Goal: Information Seeking & Learning: Learn about a topic

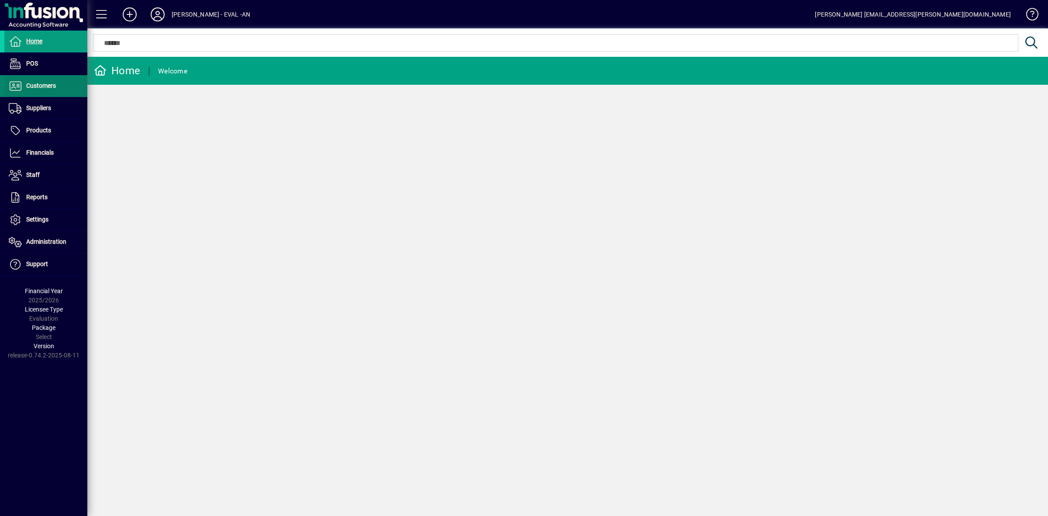
click at [42, 82] on span "Customers" at bounding box center [41, 85] width 30 height 7
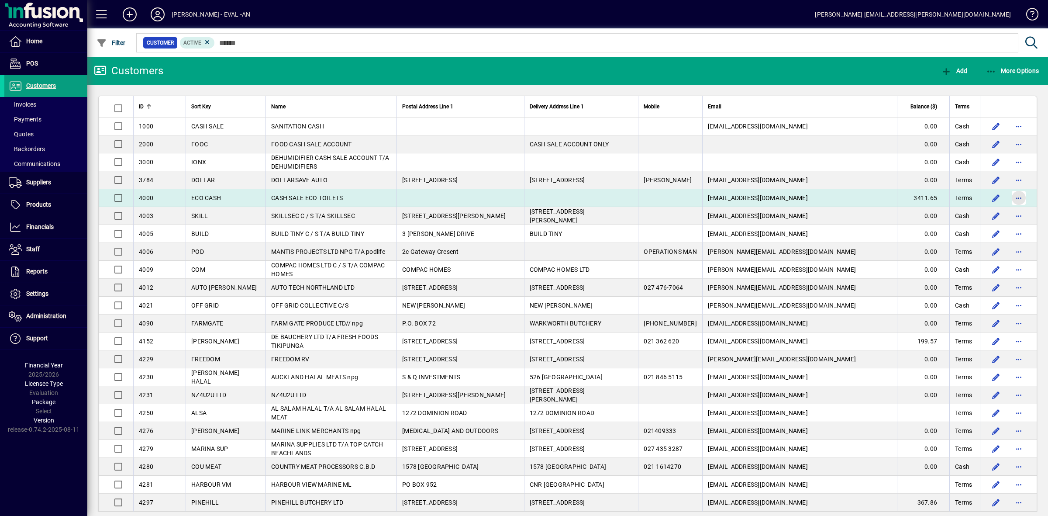
click at [1012, 197] on span "button" at bounding box center [1019, 197] width 21 height 21
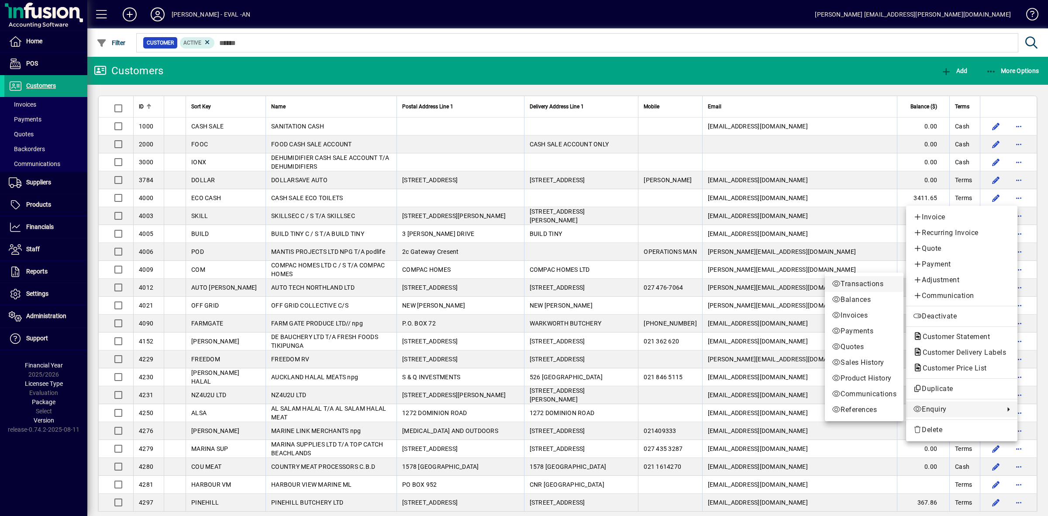
click at [849, 282] on span "Transactions" at bounding box center [864, 284] width 65 height 10
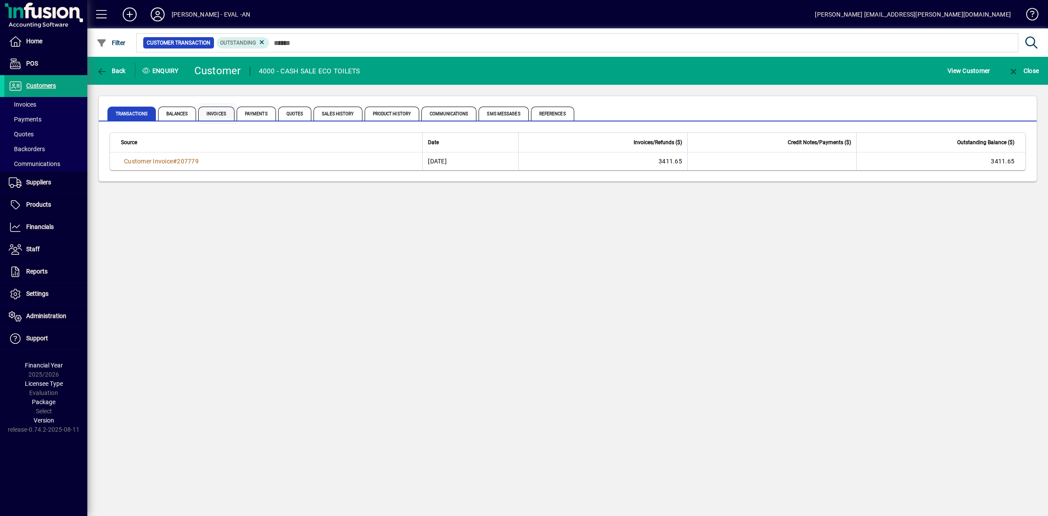
click at [213, 112] on span "Invoices" at bounding box center [216, 114] width 36 height 14
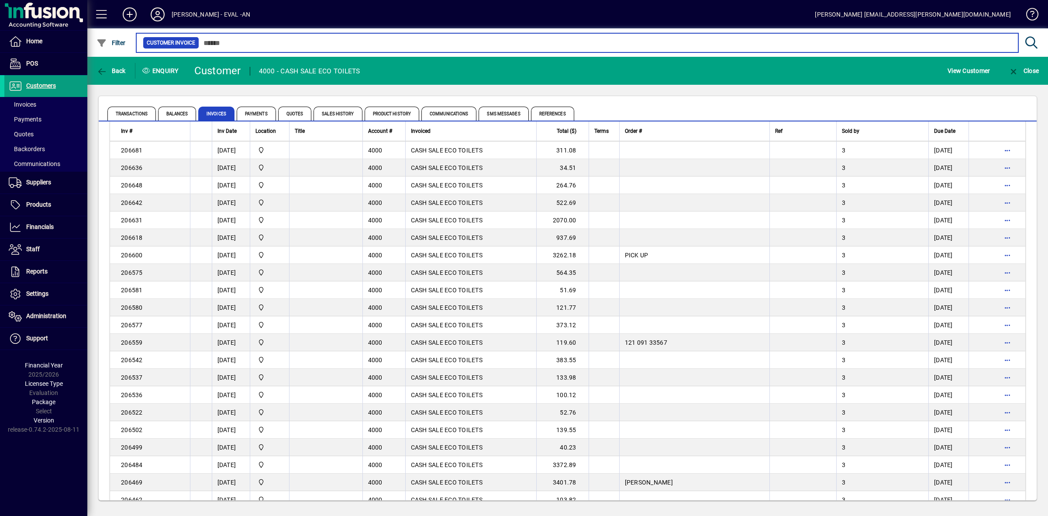
scroll to position [1435, 0]
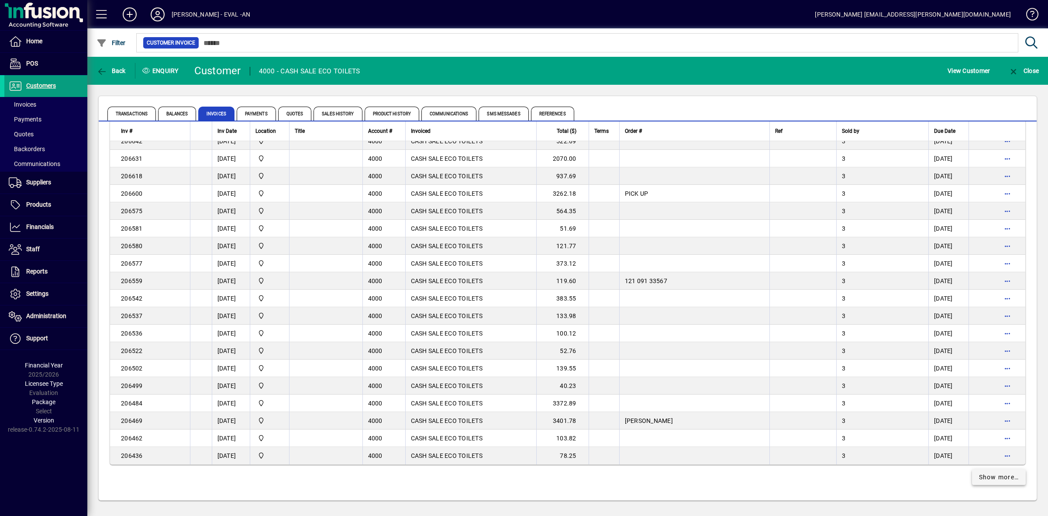
click at [1002, 478] on span "Show more…" at bounding box center [999, 477] width 40 height 9
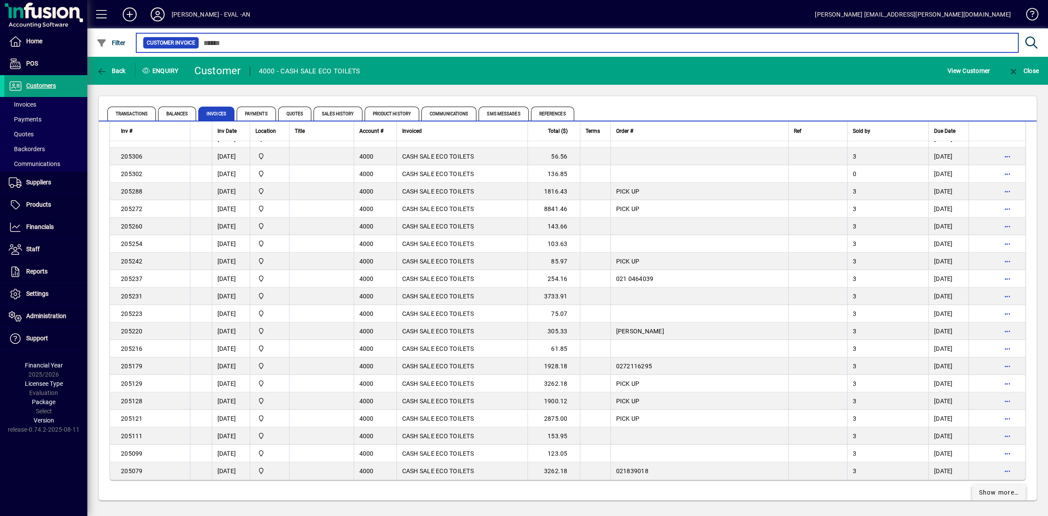
scroll to position [3183, 0]
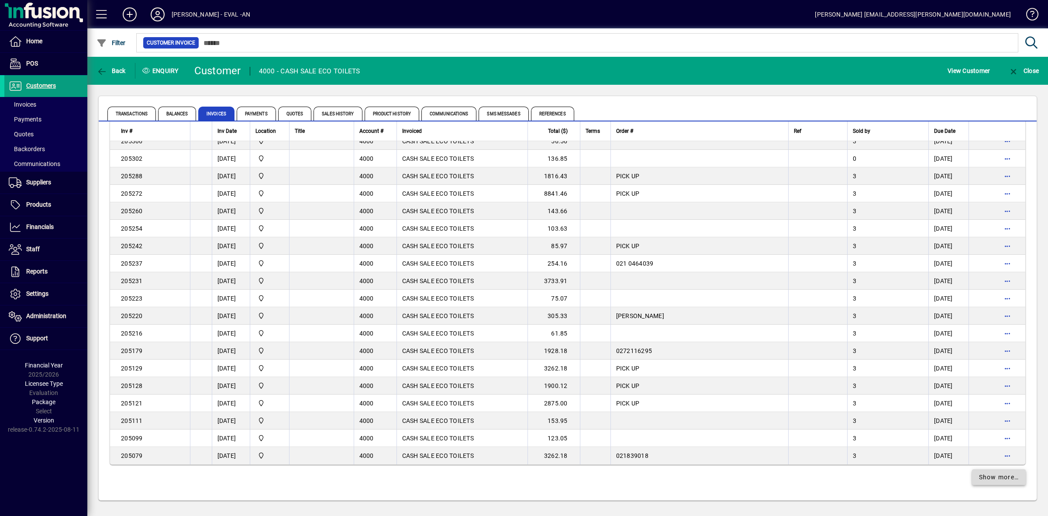
click at [989, 474] on span "Show more…" at bounding box center [999, 477] width 40 height 9
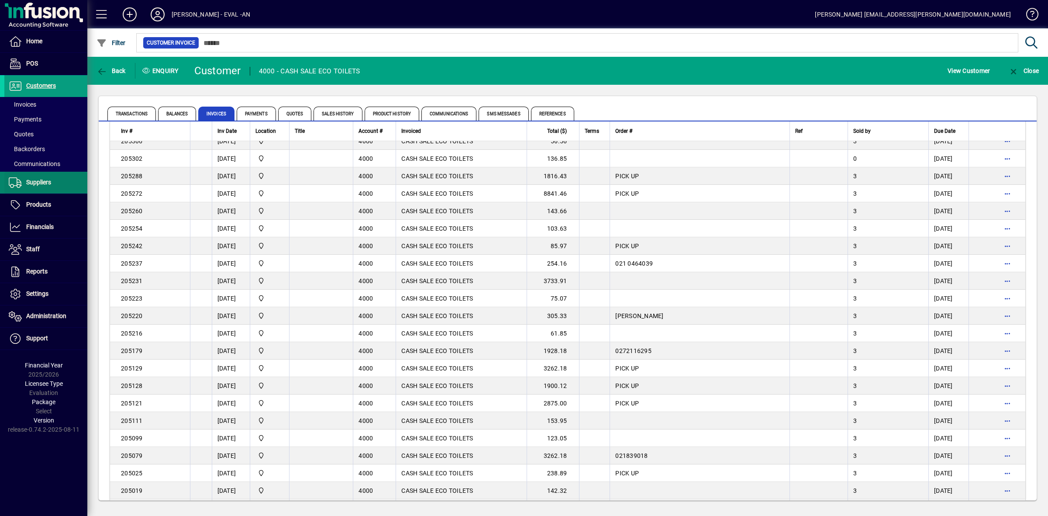
click at [42, 180] on span "Suppliers" at bounding box center [38, 182] width 25 height 7
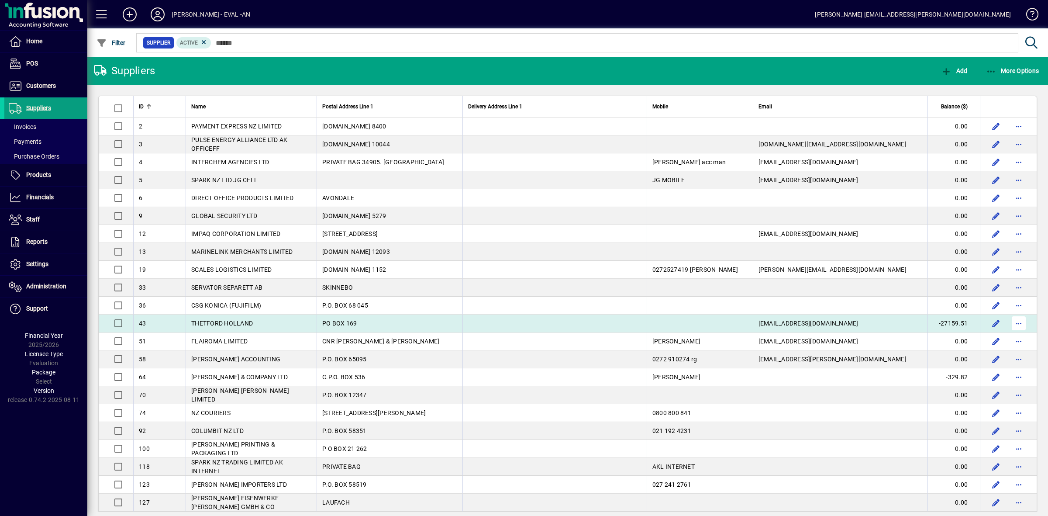
click at [1011, 325] on span "button" at bounding box center [1019, 323] width 21 height 21
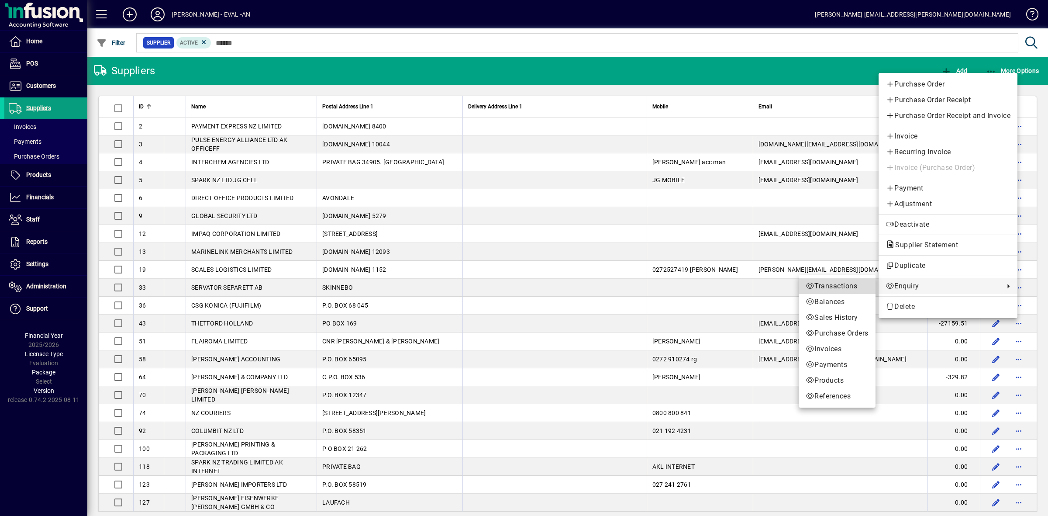
click at [832, 285] on span "Transactions" at bounding box center [837, 286] width 63 height 10
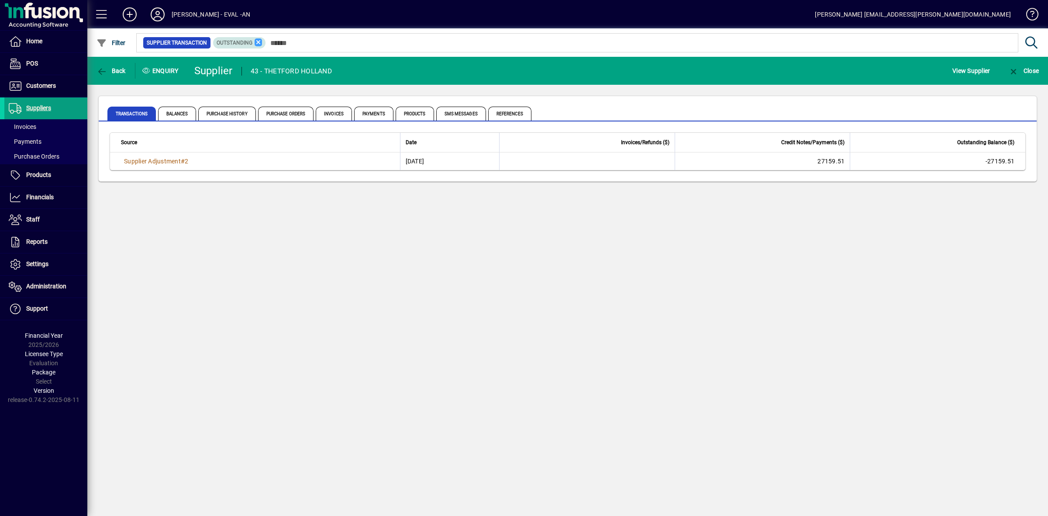
click at [255, 42] on icon at bounding box center [259, 42] width 8 height 8
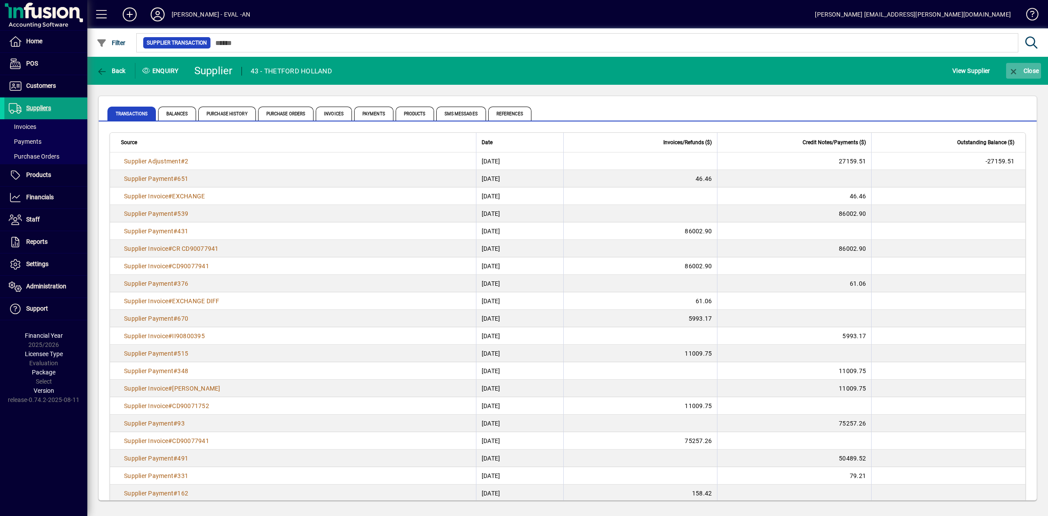
click at [1020, 69] on span "Close" at bounding box center [1024, 70] width 31 height 7
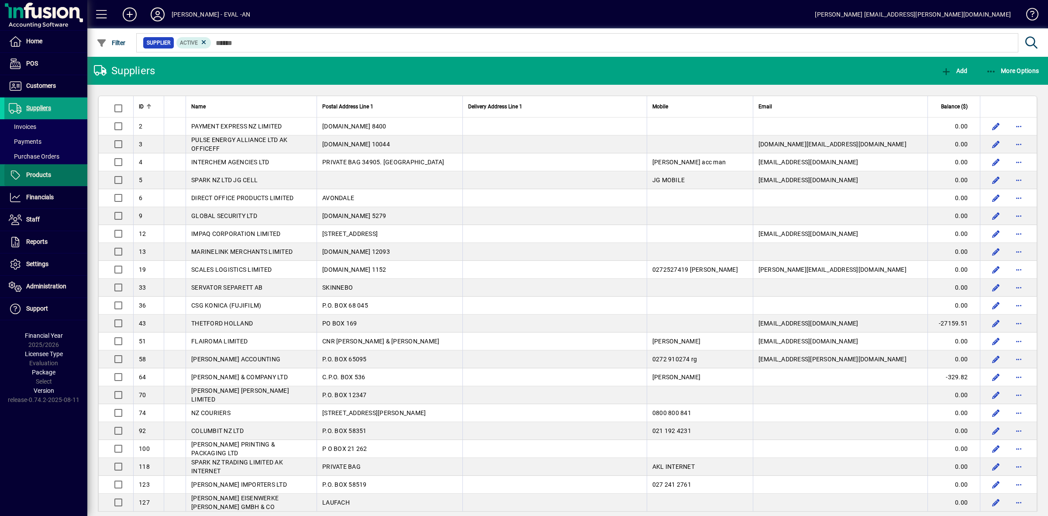
click at [48, 171] on span "Products" at bounding box center [27, 175] width 47 height 10
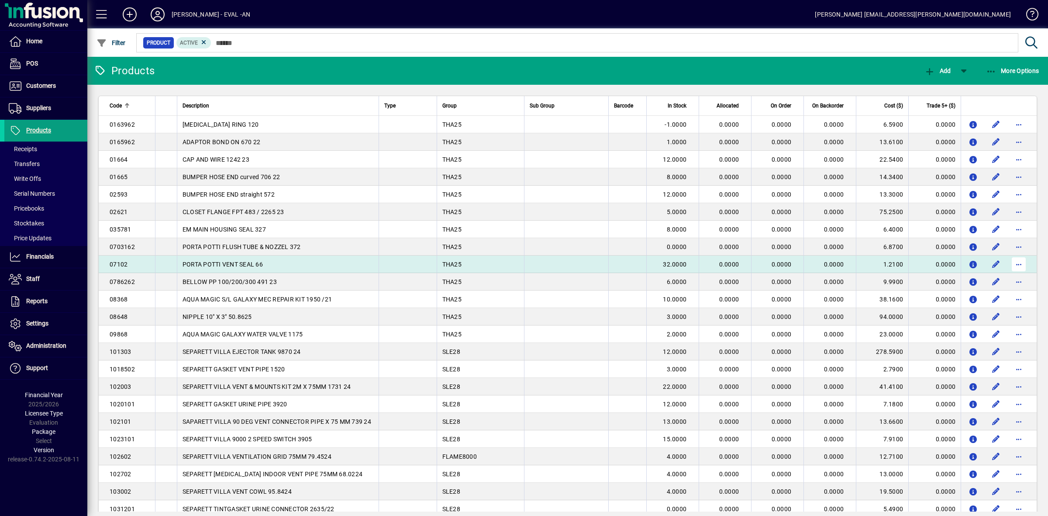
click at [1010, 265] on span "button" at bounding box center [1019, 264] width 21 height 21
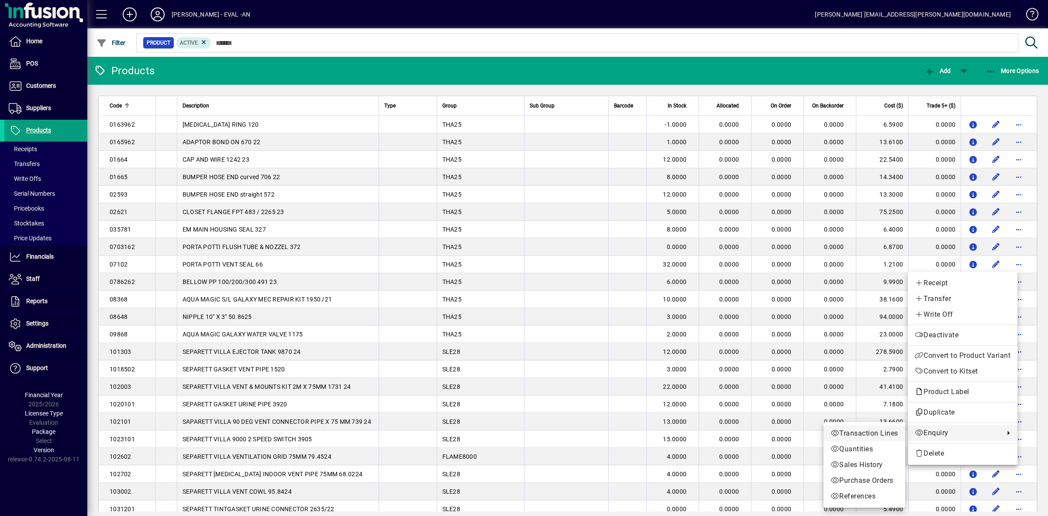
click at [878, 432] on span "Transaction Lines" at bounding box center [865, 433] width 68 height 10
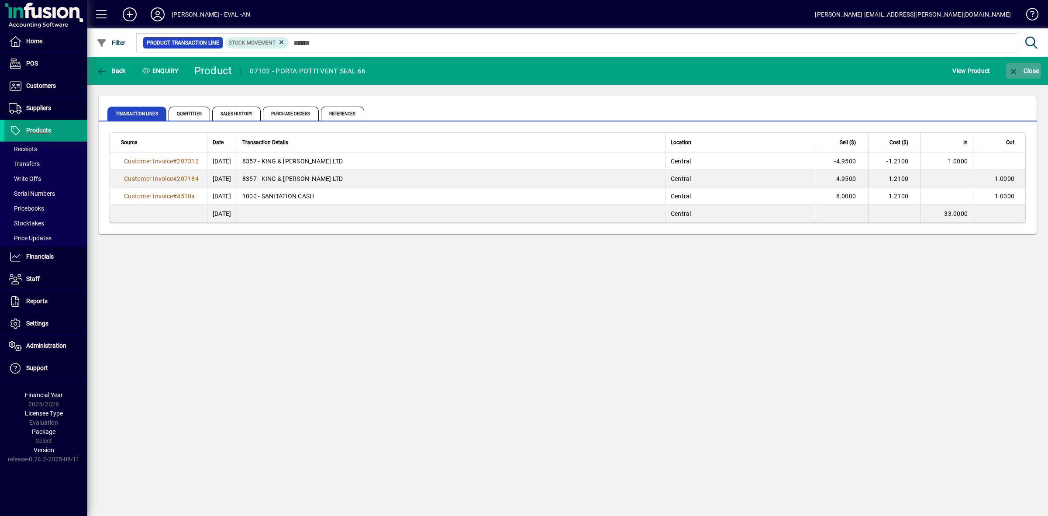
click at [1013, 67] on icon "button" at bounding box center [1014, 71] width 11 height 9
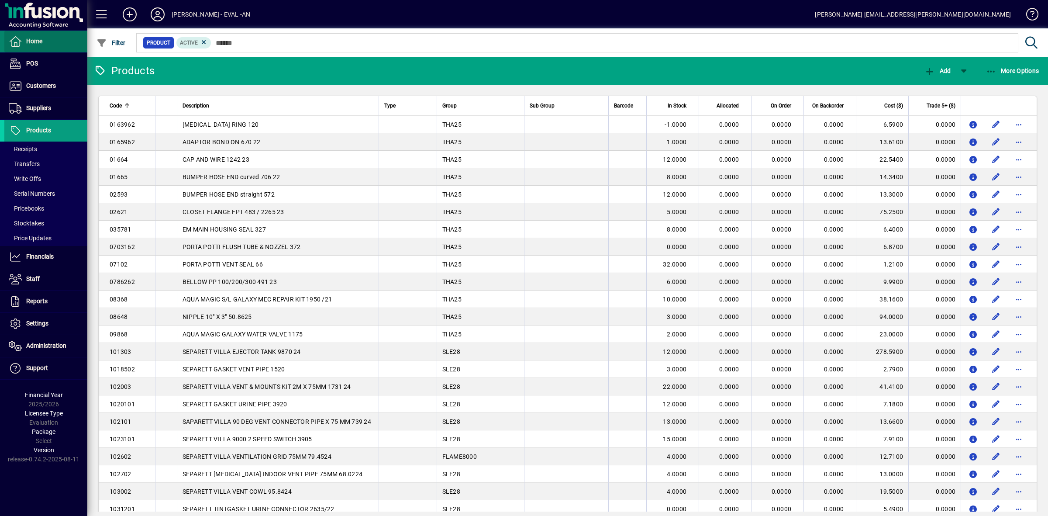
click at [42, 38] on span "Home" at bounding box center [34, 41] width 16 height 7
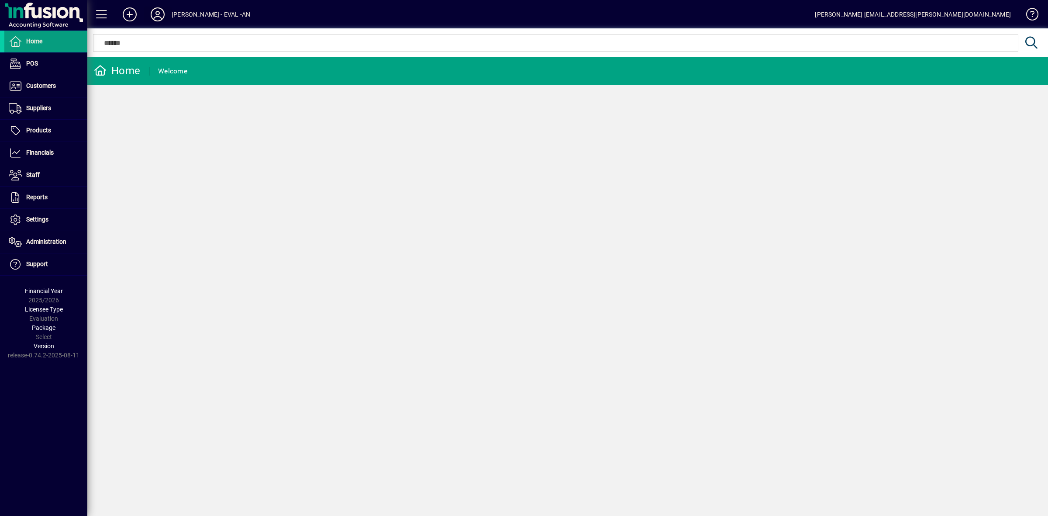
click at [157, 10] on icon at bounding box center [157, 14] width 17 height 14
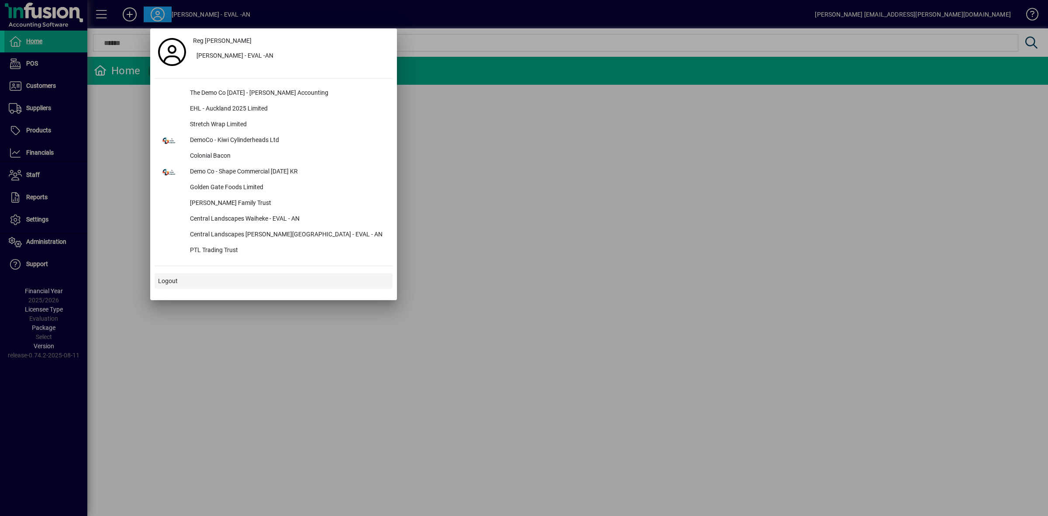
click at [169, 276] on span at bounding box center [274, 280] width 238 height 21
